Goal: Transaction & Acquisition: Purchase product/service

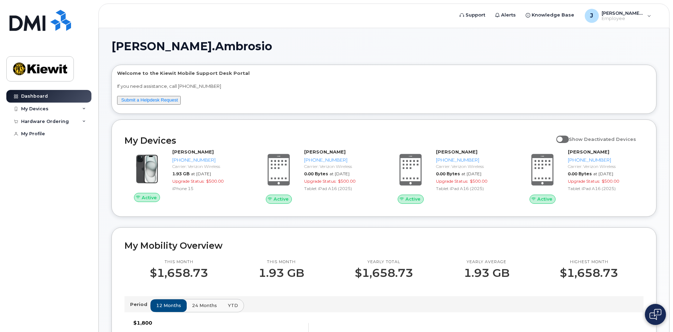
click at [566, 140] on span at bounding box center [562, 139] width 13 height 7
click at [562, 138] on input "Show Deactivated Devices" at bounding box center [559, 135] width 6 height 6
click at [569, 138] on span at bounding box center [562, 139] width 13 height 7
click at [562, 138] on input "Show Deactivated Devices" at bounding box center [559, 135] width 6 height 6
checkbox input "false"
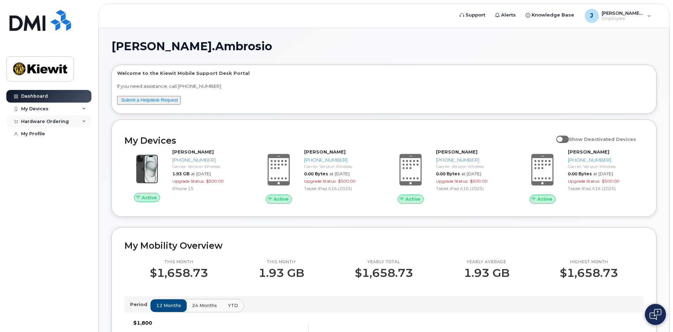
click at [56, 119] on div "Hardware Ordering" at bounding box center [45, 122] width 48 height 6
click at [46, 146] on div "New Order" at bounding box center [37, 147] width 27 height 6
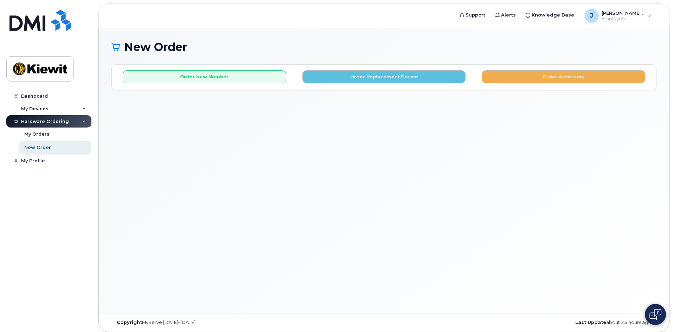
click at [370, 136] on div "New Order × Share This Order If you want to allow others to create or edit orde…" at bounding box center [384, 170] width 570 height 285
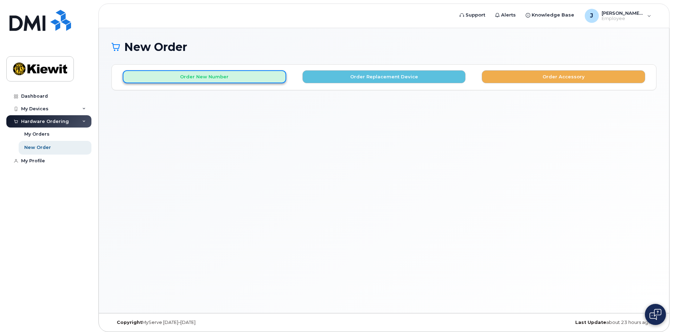
click at [256, 80] on button "Order New Number" at bounding box center [204, 76] width 163 height 13
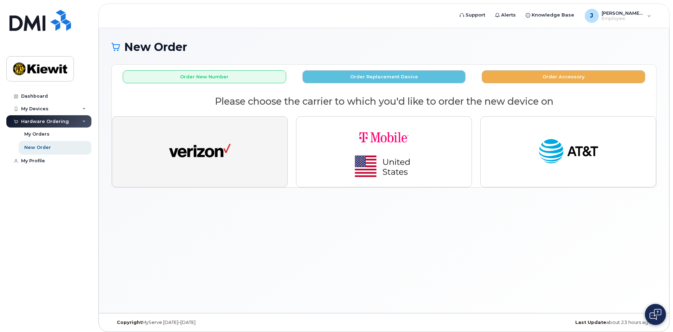
click at [242, 144] on button "button" at bounding box center [200, 151] width 176 height 71
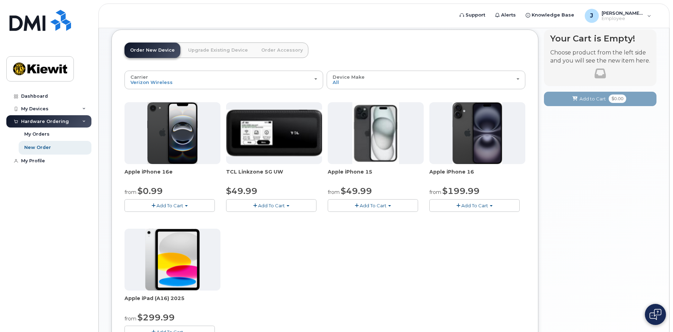
scroll to position [35, 0]
click at [174, 205] on span "Add To Cart" at bounding box center [169, 205] width 27 height 6
click at [174, 217] on link "$0.99 - 2 Year Activation (128GB)" at bounding box center [171, 218] width 91 height 9
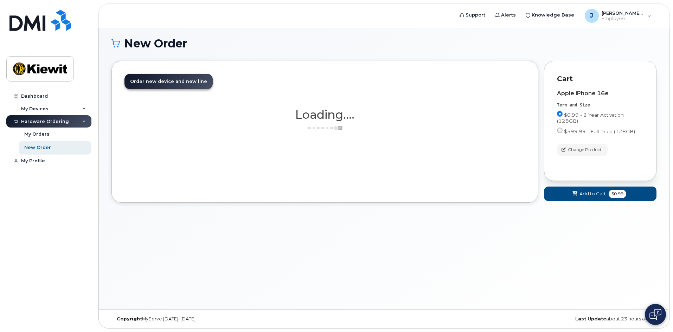
scroll to position [4, 0]
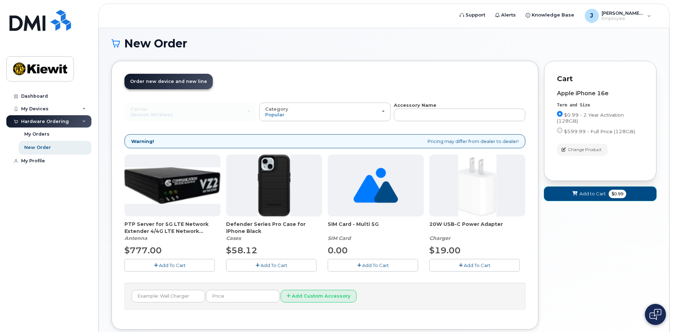
click at [600, 194] on span "Add to Cart" at bounding box center [592, 193] width 26 height 7
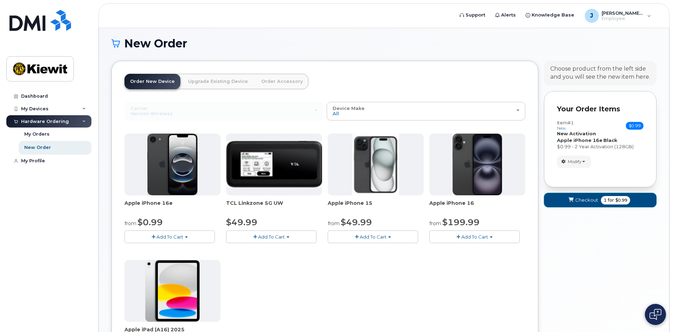
click at [601, 203] on span "1 for $0.99" at bounding box center [615, 200] width 29 height 8
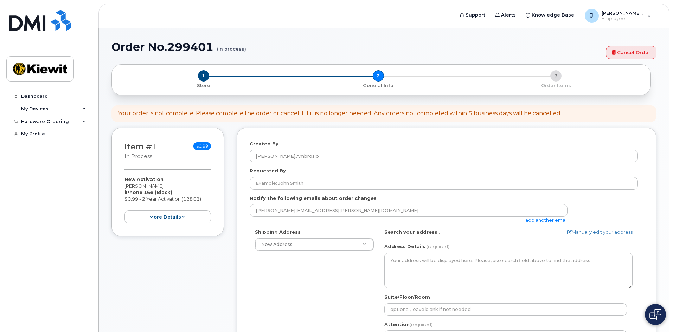
select select
click at [63, 119] on div "Hardware Ordering" at bounding box center [45, 122] width 48 height 6
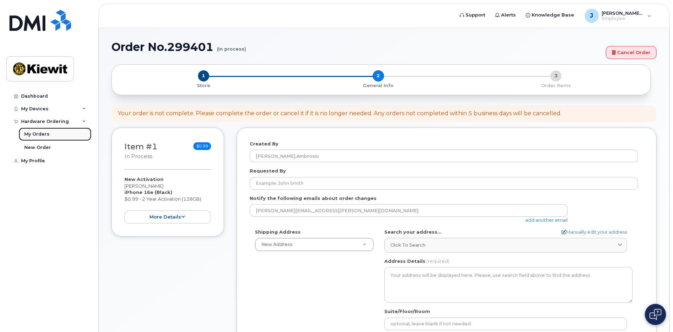
click at [44, 134] on div "My Orders" at bounding box center [36, 134] width 25 height 6
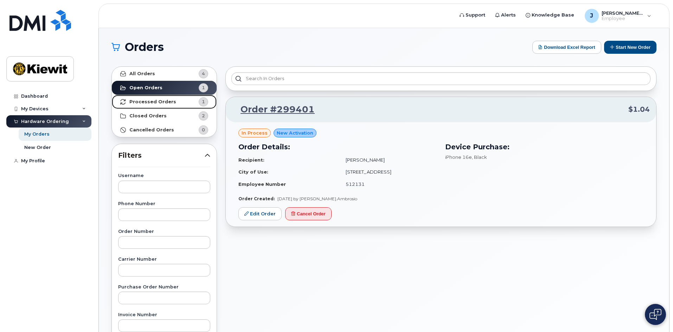
click at [163, 105] on link "Processed Orders 1" at bounding box center [164, 102] width 105 height 14
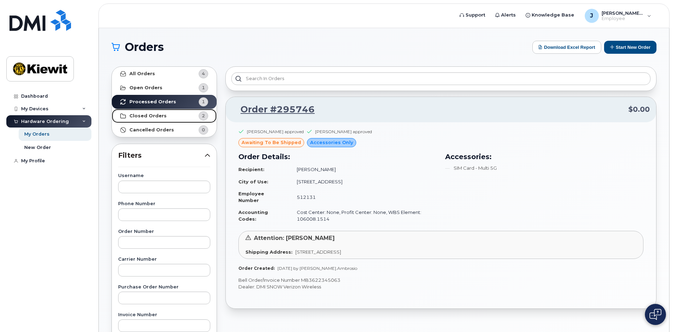
click at [190, 111] on link "Closed Orders 2" at bounding box center [164, 116] width 105 height 14
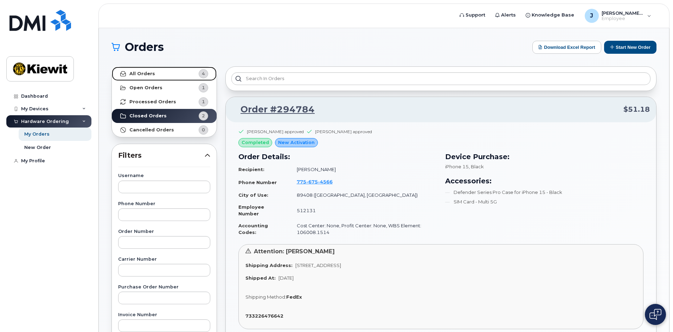
click at [166, 73] on link "All Orders 4" at bounding box center [164, 74] width 105 height 14
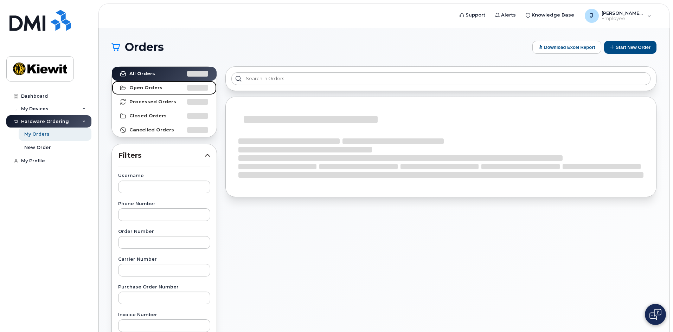
click at [164, 88] on link "Open Orders" at bounding box center [164, 88] width 105 height 14
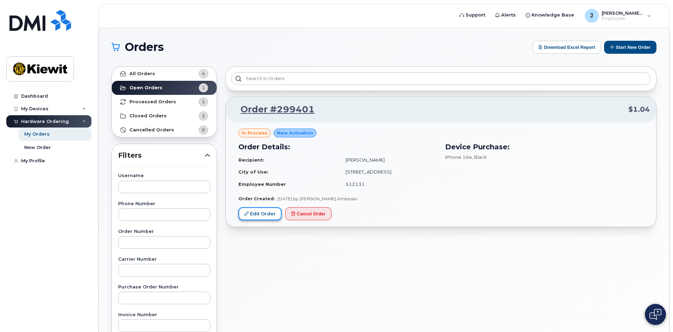
click at [262, 213] on link "Edit Order" at bounding box center [259, 213] width 43 height 13
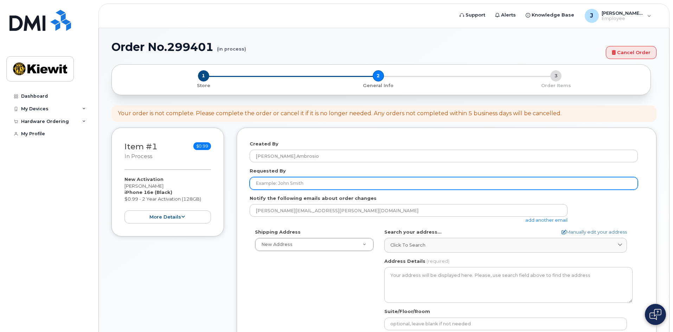
click at [310, 182] on input "Requested By" at bounding box center [443, 183] width 388 height 13
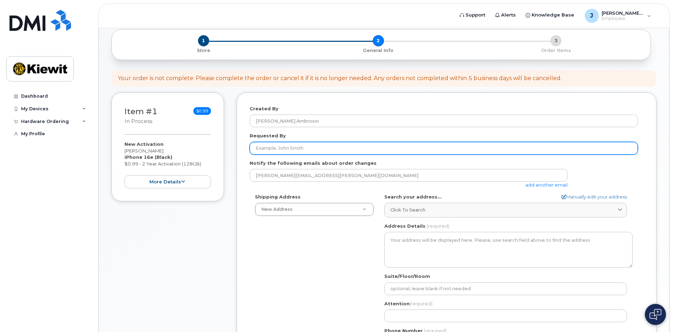
click at [328, 150] on input "Requested By" at bounding box center [443, 148] width 388 height 13
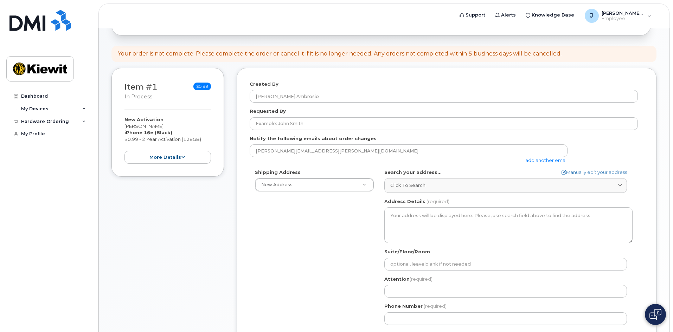
scroll to position [70, 0]
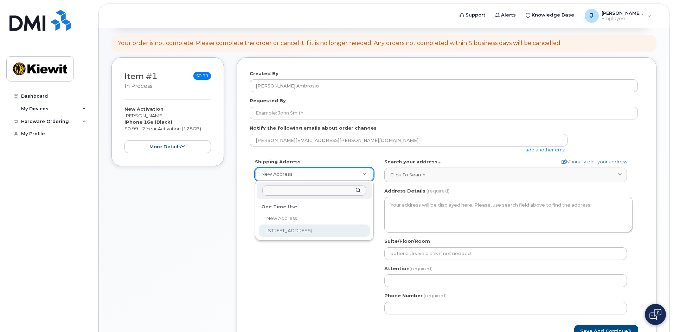
select select "12550 Sagehen Creek Road"
type input "12550 Sagehen Creek Road"
select select "NV"
type input "Fernley"
type input "89408"
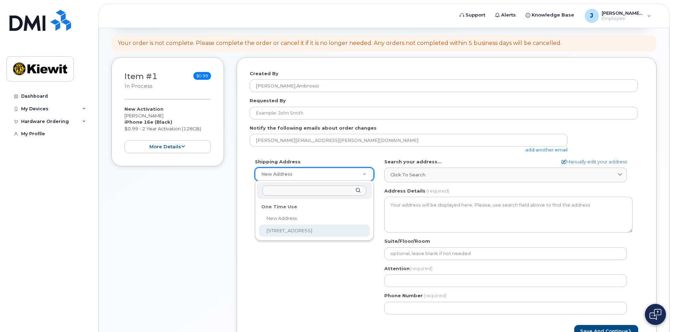
type input "Jared Ambrosio"
type input "5106858392"
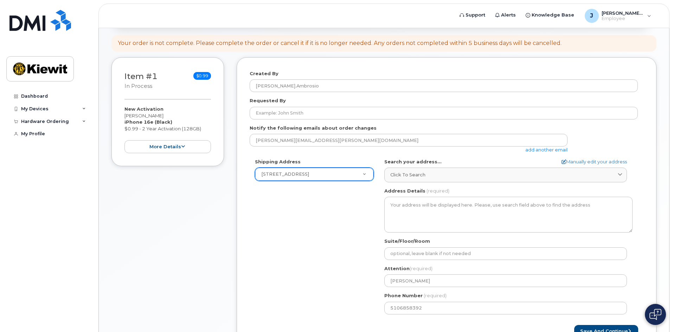
click at [342, 236] on div "Shipping Address 12550 Sagehen Creek Road New Address 12550 Sagehen Creek Road …" at bounding box center [443, 238] width 388 height 161
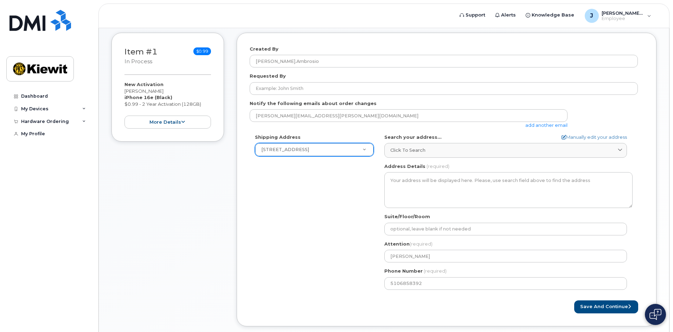
scroll to position [105, 0]
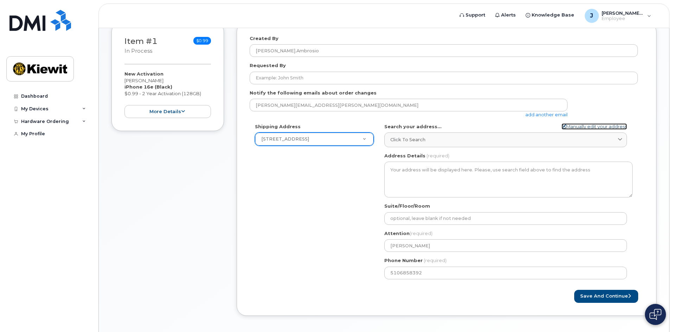
click at [576, 129] on link "Manually edit your address" at bounding box center [593, 126] width 65 height 7
select select
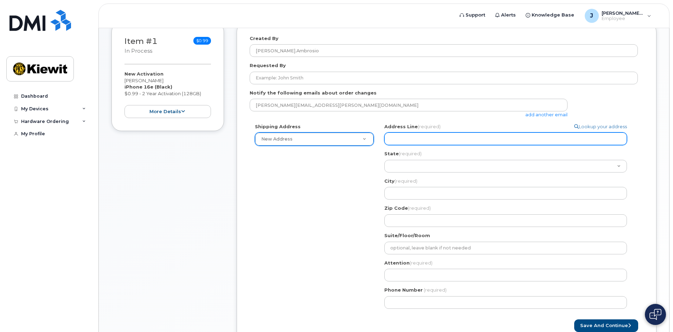
click at [479, 136] on input "Address Line (required)" at bounding box center [505, 138] width 242 height 13
type input "12550 Sagehen Creek Road"
select select
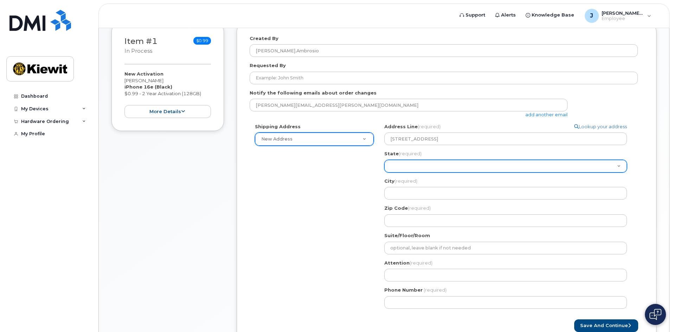
click at [464, 170] on select "Alabama Alaska American Samoa Arizona Arkansas California Colorado Connecticut …" at bounding box center [505, 166] width 242 height 13
select select "NV"
click at [384, 160] on select "Alabama Alaska American Samoa Arizona Arkansas California Colorado Connecticut …" at bounding box center [505, 166] width 242 height 13
select select
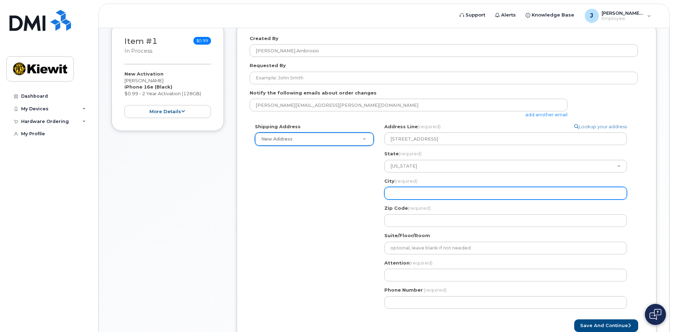
click at [429, 195] on input "City (required)" at bounding box center [505, 193] width 242 height 13
type input "Fernley"
select select
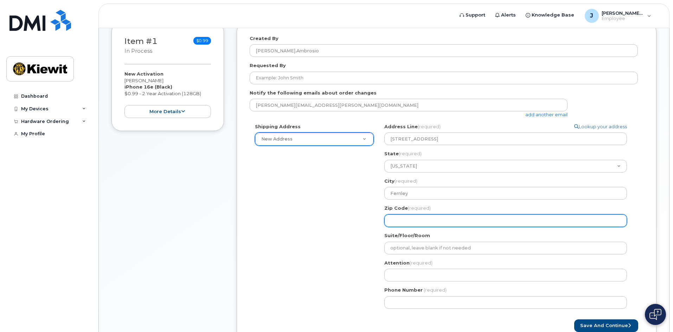
click at [429, 223] on input "Zip Code (required)" at bounding box center [505, 220] width 242 height 13
type input "89408"
select select
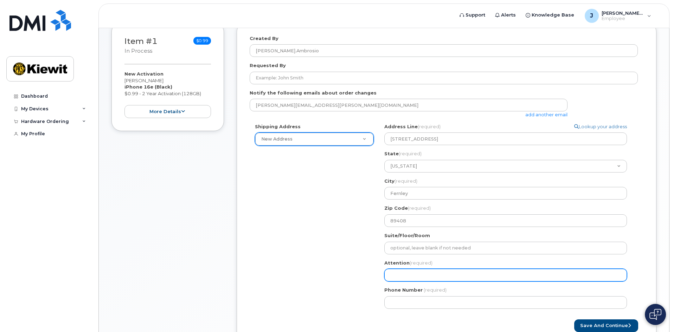
click at [432, 280] on input "Attention (required)" at bounding box center [505, 275] width 242 height 13
type input "Jared Ambrosio"
select select
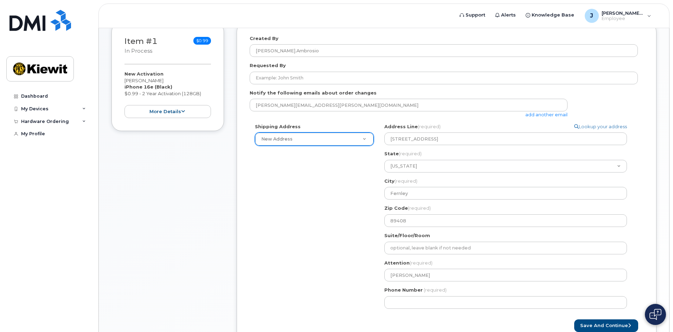
click at [434, 309] on div "NV Fernley Search your address... Manually edit your address Click to search No…" at bounding box center [508, 218] width 259 height 191
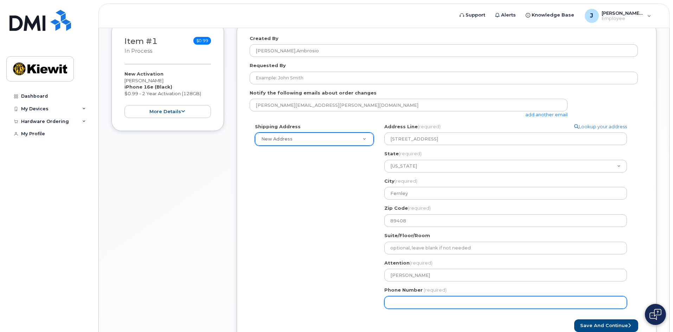
click at [432, 304] on input "Phone Number" at bounding box center [505, 302] width 242 height 13
type input "510685839"
select select
type input "5106858392"
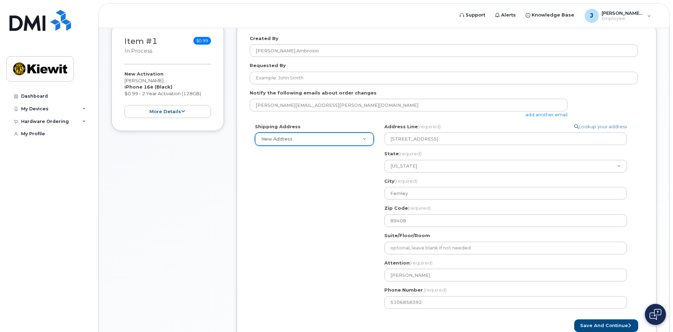
click at [256, 255] on div "Shipping Address New Address New Address 12550 Sagehen Creek Road NV Fernley Se…" at bounding box center [443, 218] width 388 height 191
click at [294, 71] on div "Requested By" at bounding box center [446, 73] width 394 height 22
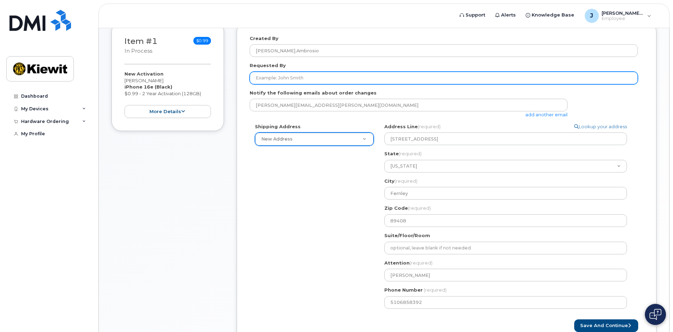
click at [295, 76] on input "Requested By" at bounding box center [443, 78] width 388 height 13
drag, startPoint x: 295, startPoint y: 76, endPoint x: 228, endPoint y: 80, distance: 66.9
click at [228, 80] on div "Item #1 in process $0.99 New Activation Jared Ambrosio iPhone 16e (Black) $0.99…" at bounding box center [383, 189] width 545 height 334
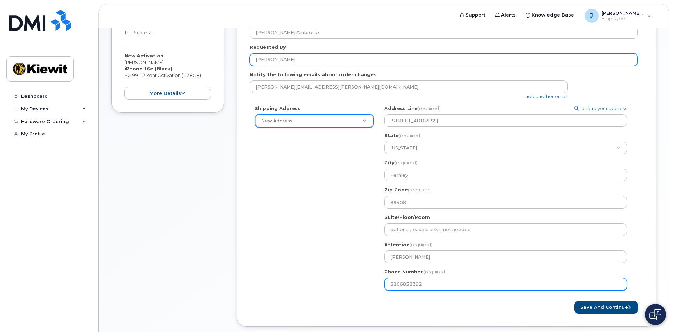
scroll to position [164, 0]
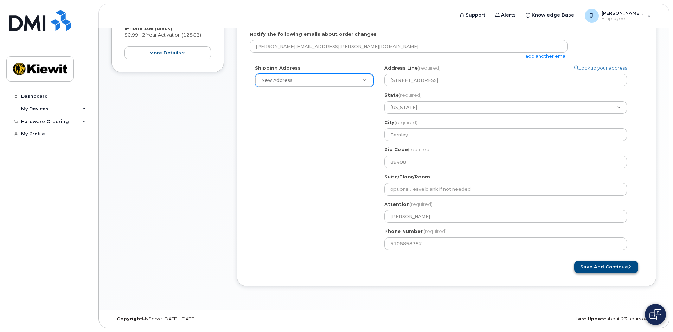
type input "Jared Ambrosio"
click at [602, 267] on button "Save and Continue" at bounding box center [606, 267] width 64 height 13
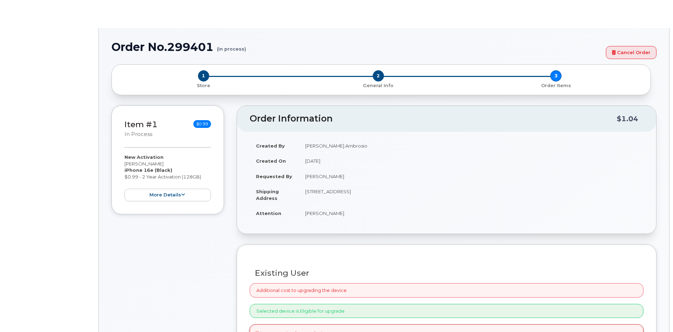
radio input "true"
type input "2165657"
select select
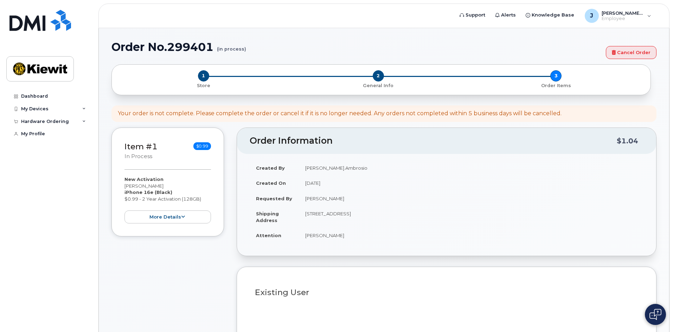
type input "12550 ([GEOGRAPHIC_DATA], [GEOGRAPHIC_DATA])"
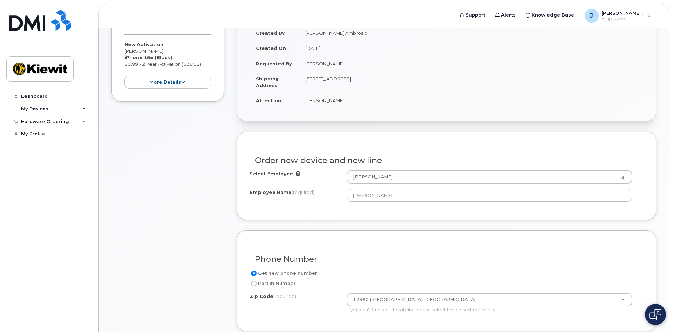
scroll to position [176, 0]
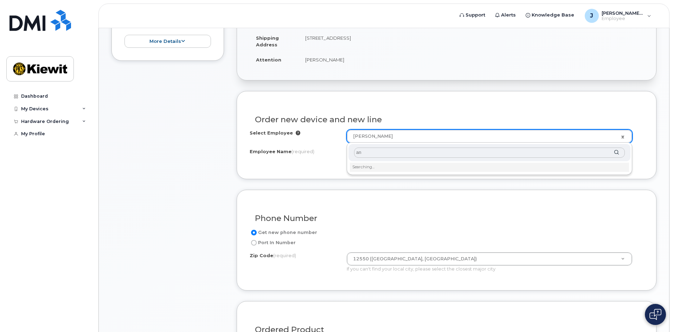
type input "a"
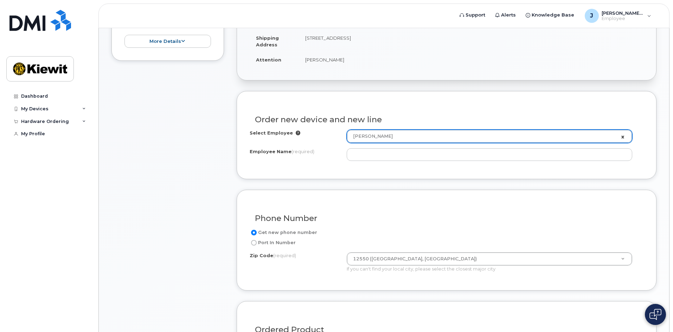
click at [623, 136] on link "[PERSON_NAME]" at bounding box center [489, 136] width 285 height 13
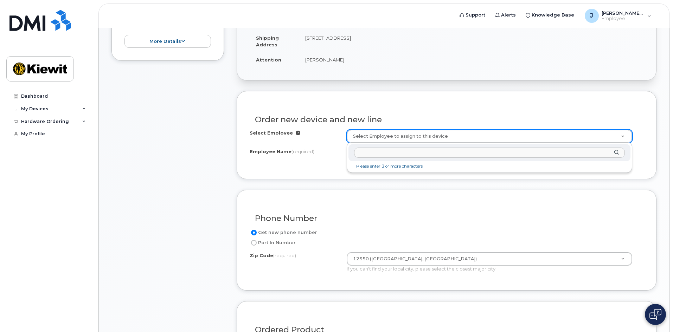
click at [457, 155] on input "text" at bounding box center [489, 153] width 271 height 10
click at [416, 152] on input "text" at bounding box center [489, 153] width 271 height 10
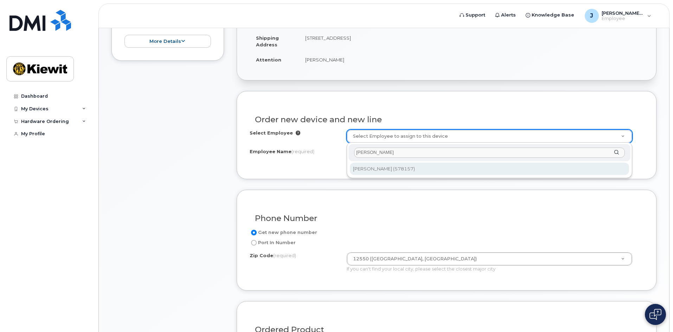
type input "[PERSON_NAME]"
type input "2751890"
type input "[PERSON_NAME]"
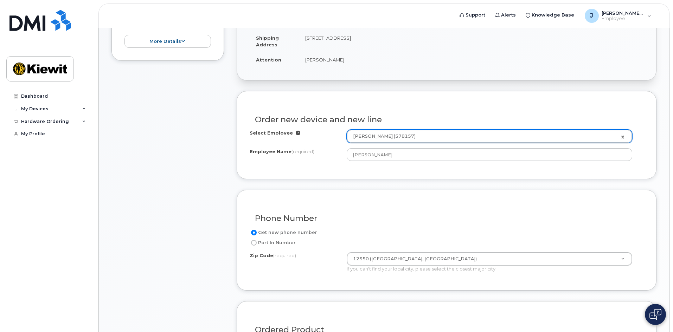
type input "12550 (Newburgh, NY)"
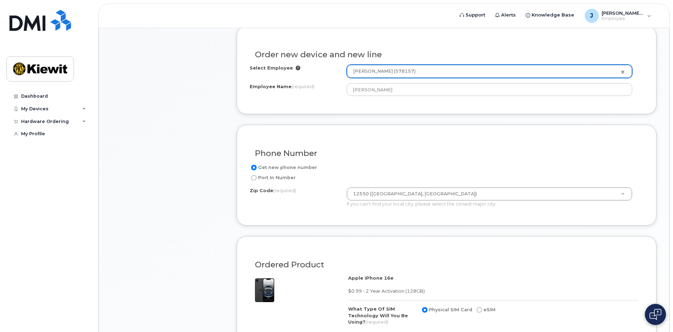
scroll to position [246, 0]
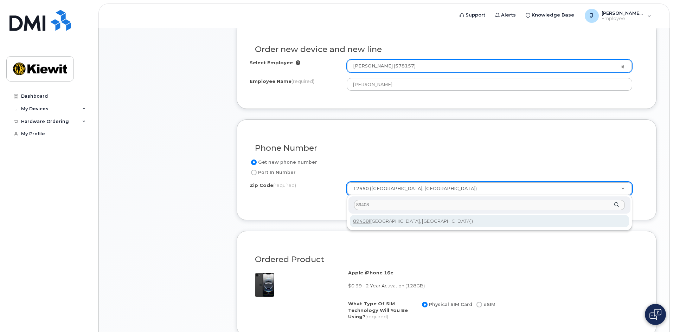
type input "89408"
type input "89408 (Fernley, NV)"
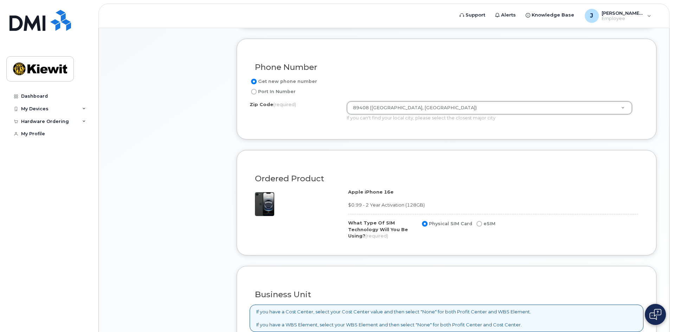
scroll to position [351, 0]
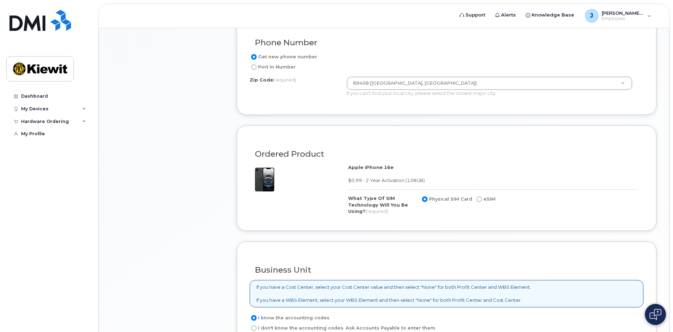
click at [479, 200] on input "eSIM" at bounding box center [479, 199] width 6 height 6
radio input "true"
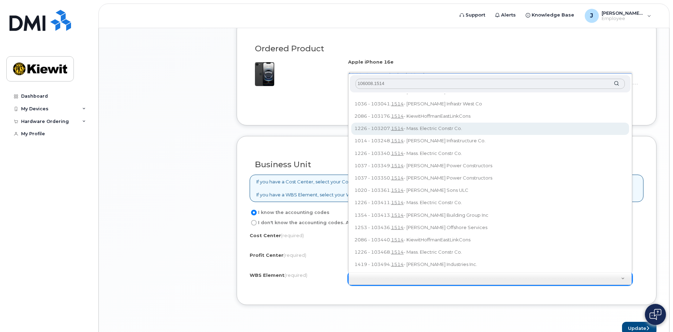
scroll to position [0, 0]
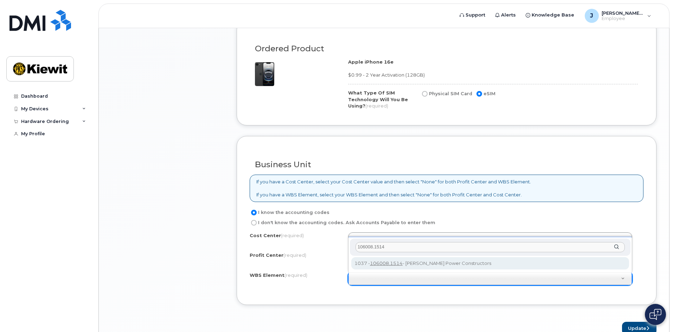
type input "106008.1514"
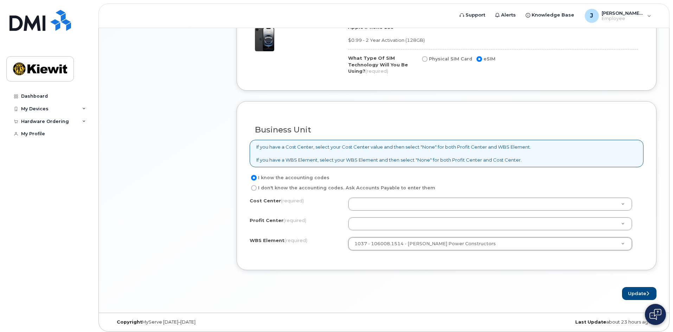
scroll to position [492, 0]
click at [636, 293] on button "Update" at bounding box center [639, 293] width 34 height 13
click at [333, 273] on form "Existing User Additional cost to upgrading the device Selected device is Eligib…" at bounding box center [446, 37] width 420 height 525
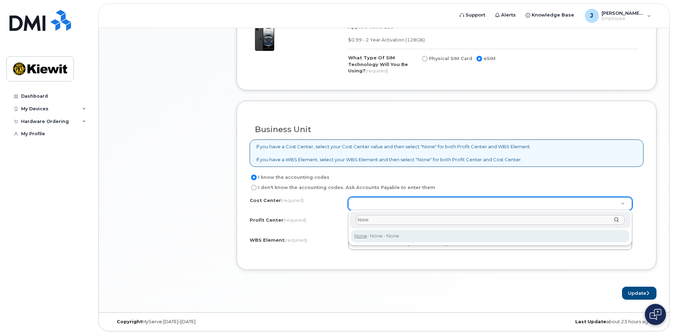
type input "None"
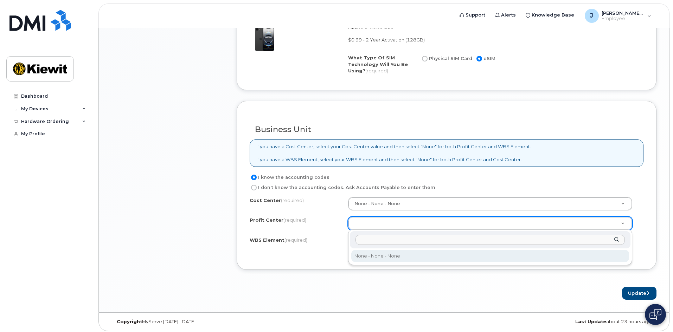
select select "None"
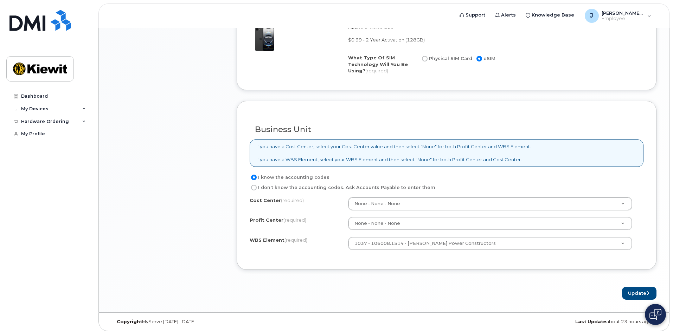
click at [483, 299] on div "Update" at bounding box center [446, 293] width 420 height 13
click at [643, 293] on button "Update" at bounding box center [639, 293] width 34 height 13
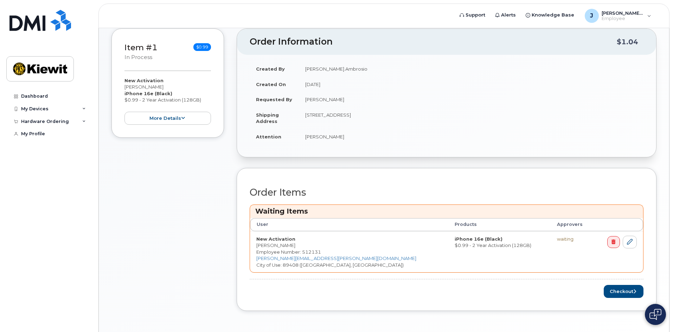
scroll to position [141, 0]
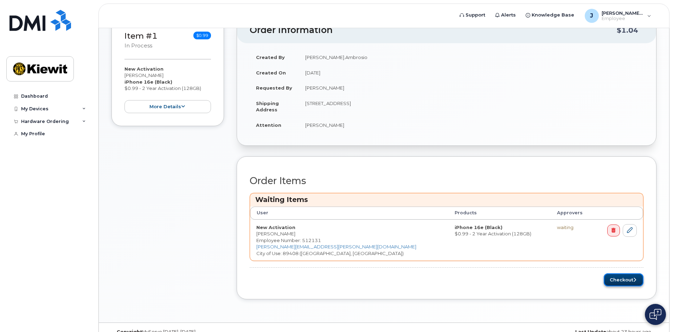
click at [623, 278] on button "Checkout" at bounding box center [623, 279] width 40 height 13
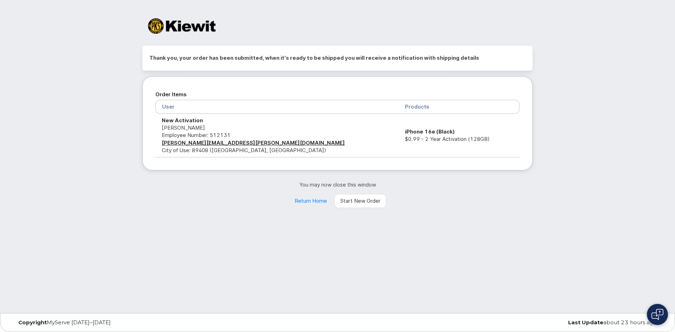
click at [484, 222] on div "Thank you, your order has been submitted, when it's ready to be shipped you wil…" at bounding box center [337, 156] width 675 height 313
click at [319, 199] on link "Return Home" at bounding box center [311, 201] width 44 height 14
